Goal: Information Seeking & Learning: Learn about a topic

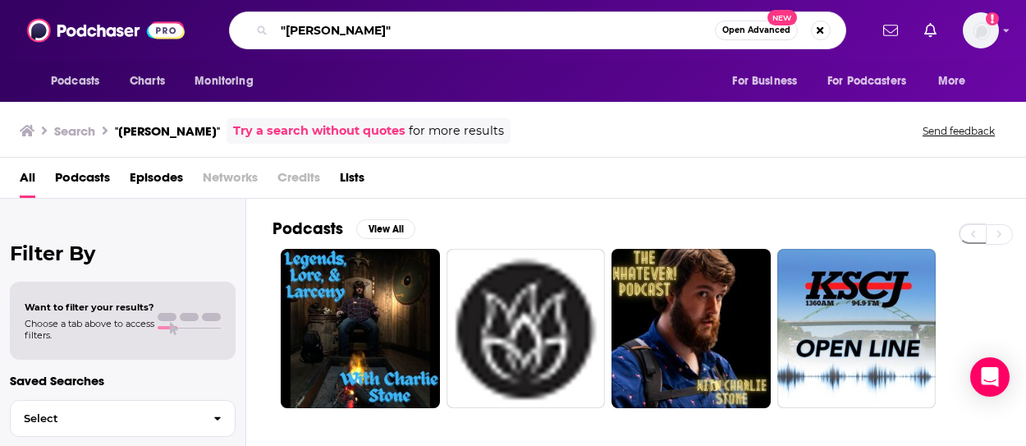
click at [401, 29] on input ""[PERSON_NAME]"" at bounding box center [494, 30] width 441 height 26
drag, startPoint x: 401, startPoint y: 28, endPoint x: 62, endPoint y: 2, distance: 339.2
click at [62, 11] on div "Podcasts Charts Monitoring "[PERSON_NAME]" Open Advanced New For Business For P…" at bounding box center [513, 30] width 1026 height 61
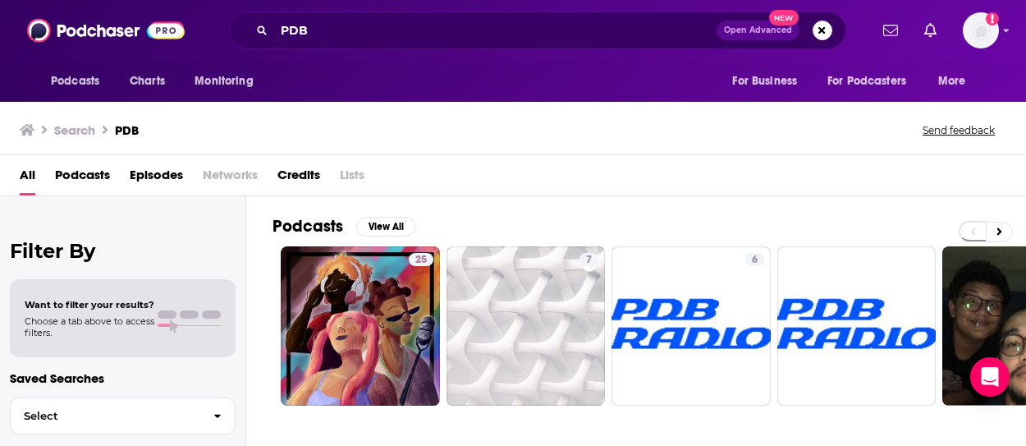
drag, startPoint x: 144, startPoint y: 244, endPoint x: 160, endPoint y: 245, distance: 15.6
click at [144, 244] on h2 "Filter By" at bounding box center [123, 251] width 226 height 24
click at [308, 31] on input "PDB" at bounding box center [495, 30] width 442 height 26
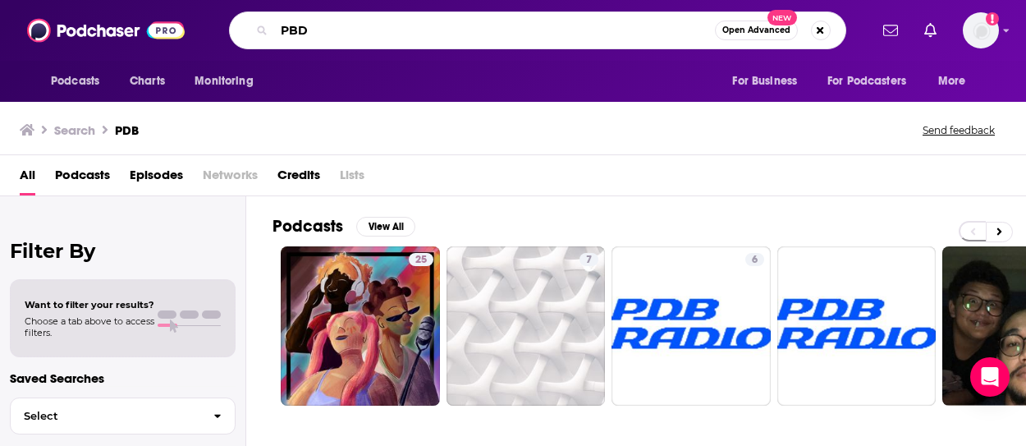
type input "PBD"
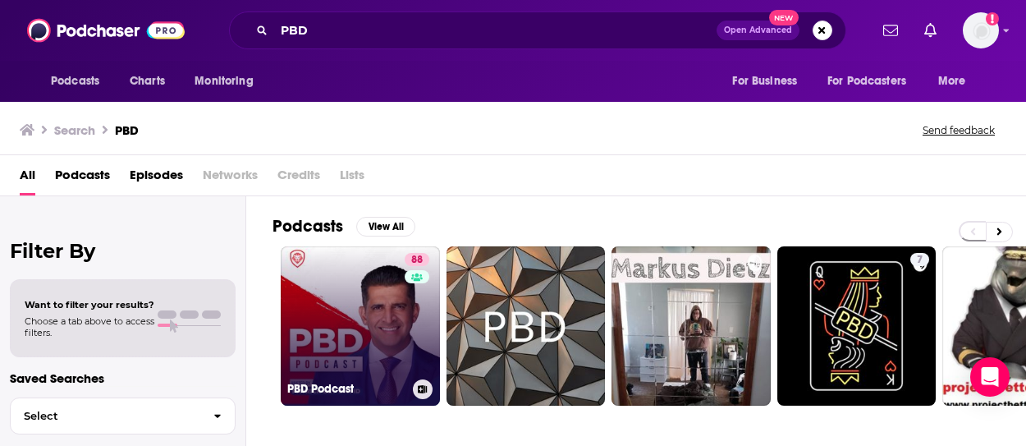
click at [371, 335] on link "88 PBD Podcast" at bounding box center [360, 325] width 159 height 159
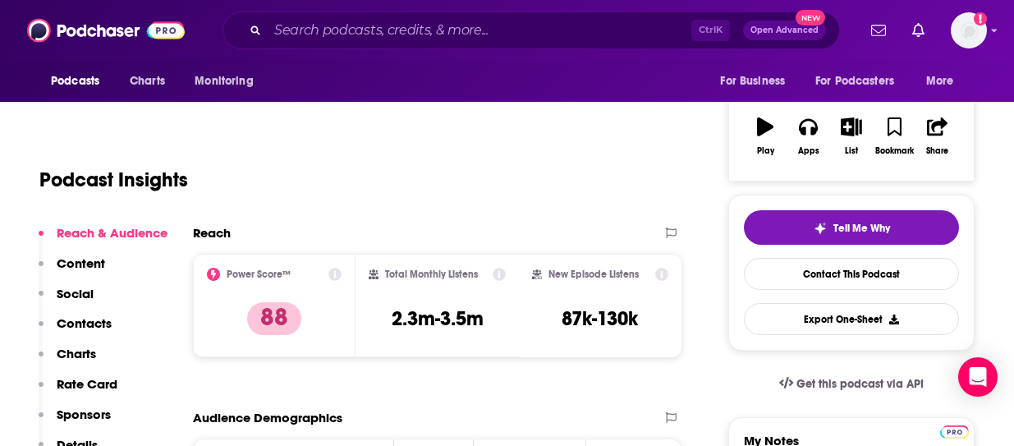
scroll to position [328, 0]
